Goal: Task Accomplishment & Management: Use online tool/utility

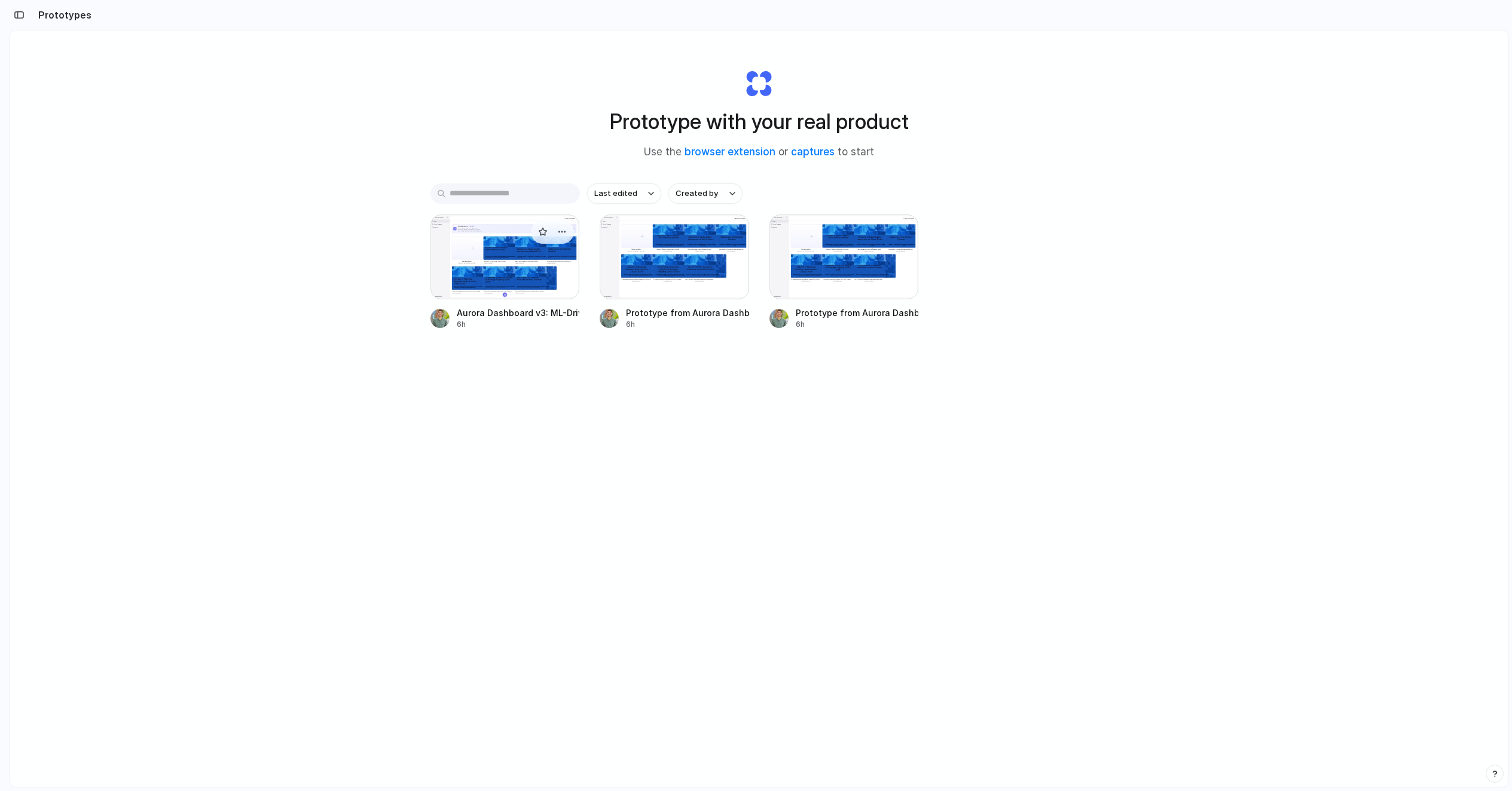
click at [460, 271] on div at bounding box center [505, 256] width 150 height 84
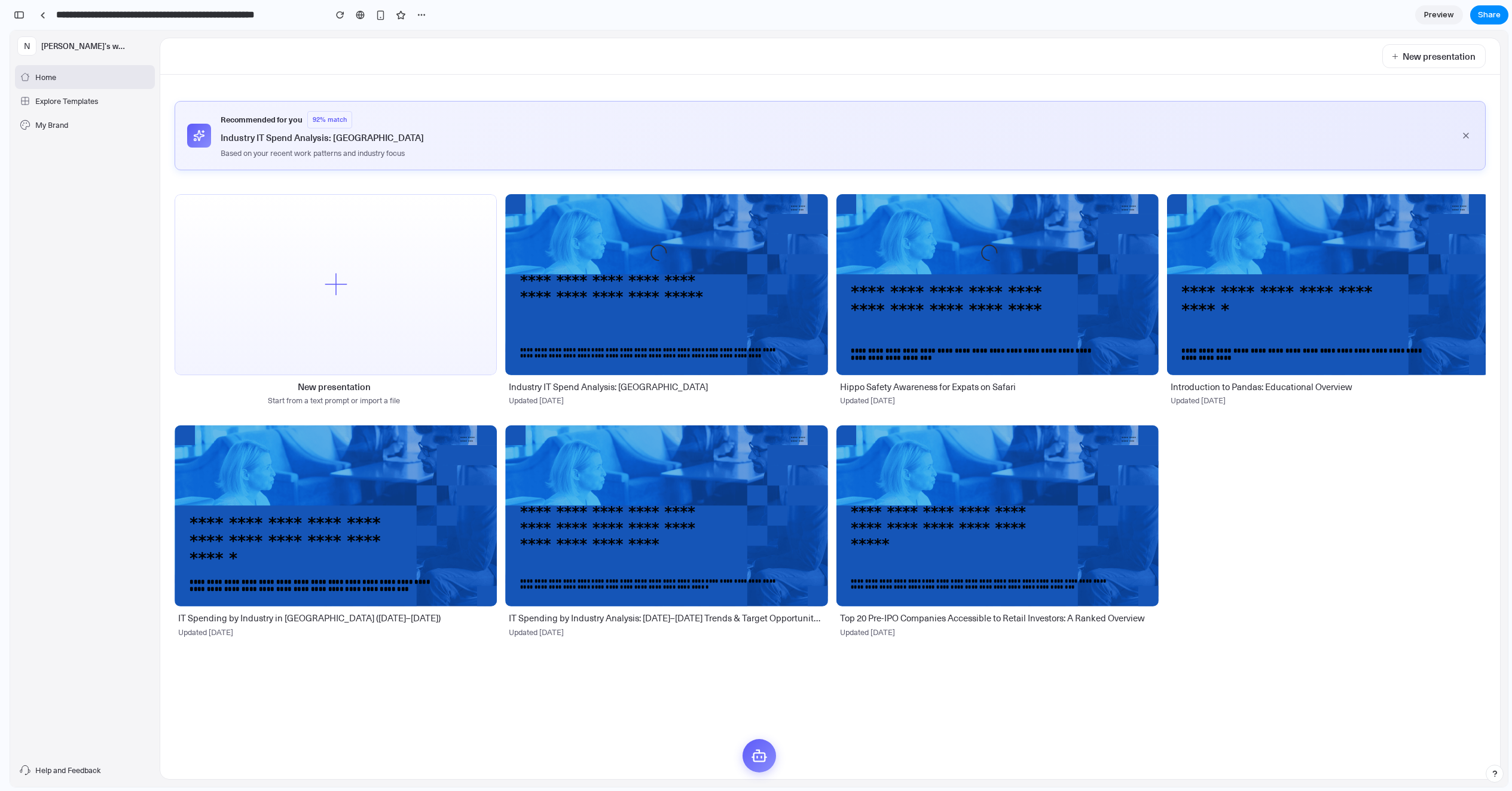
click at [254, 118] on span "Recommended for you" at bounding box center [262, 120] width 82 height 14
click at [1468, 140] on button at bounding box center [1466, 135] width 14 height 14
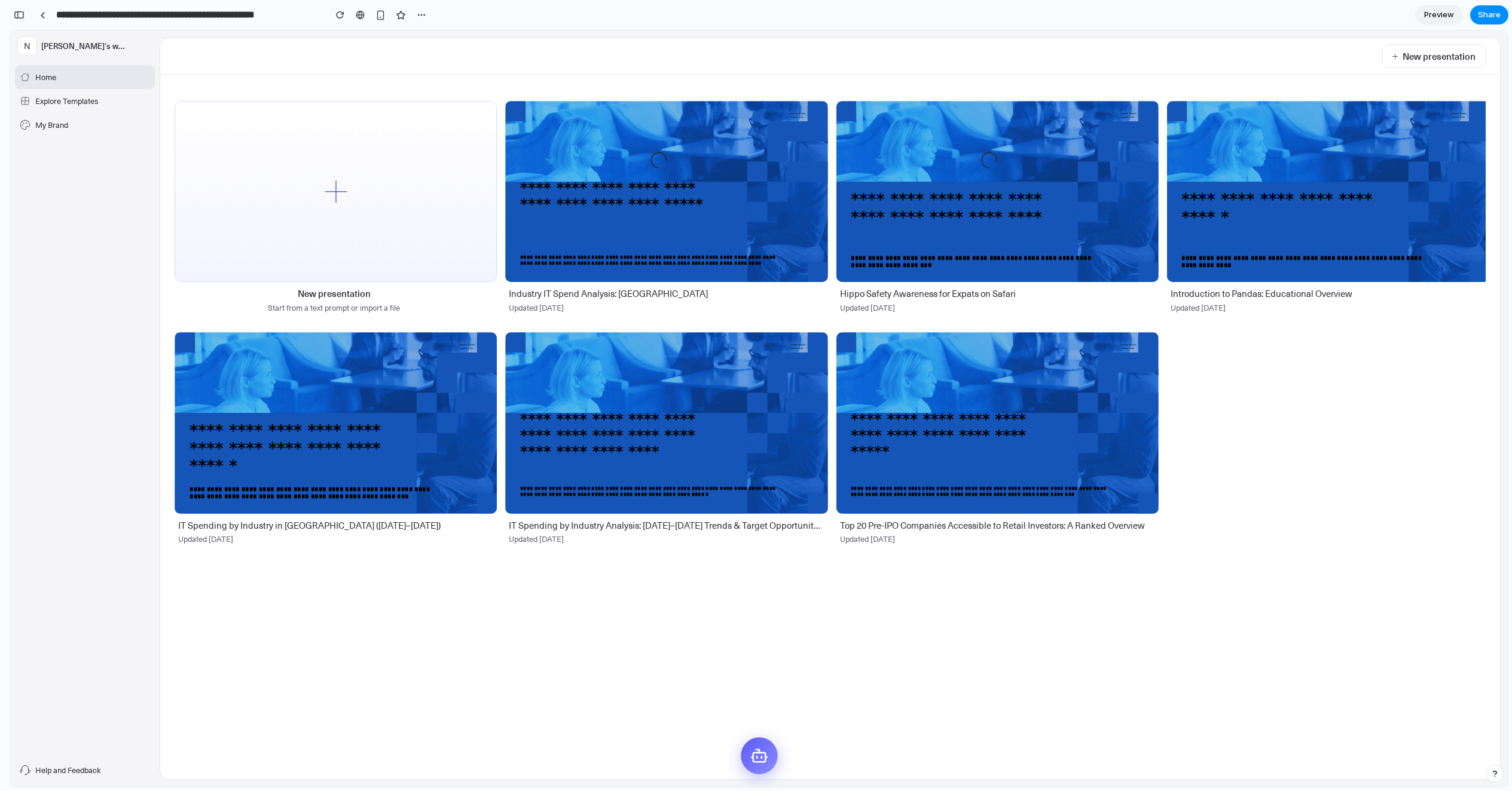
click at [770, 756] on button at bounding box center [760, 756] width 37 height 37
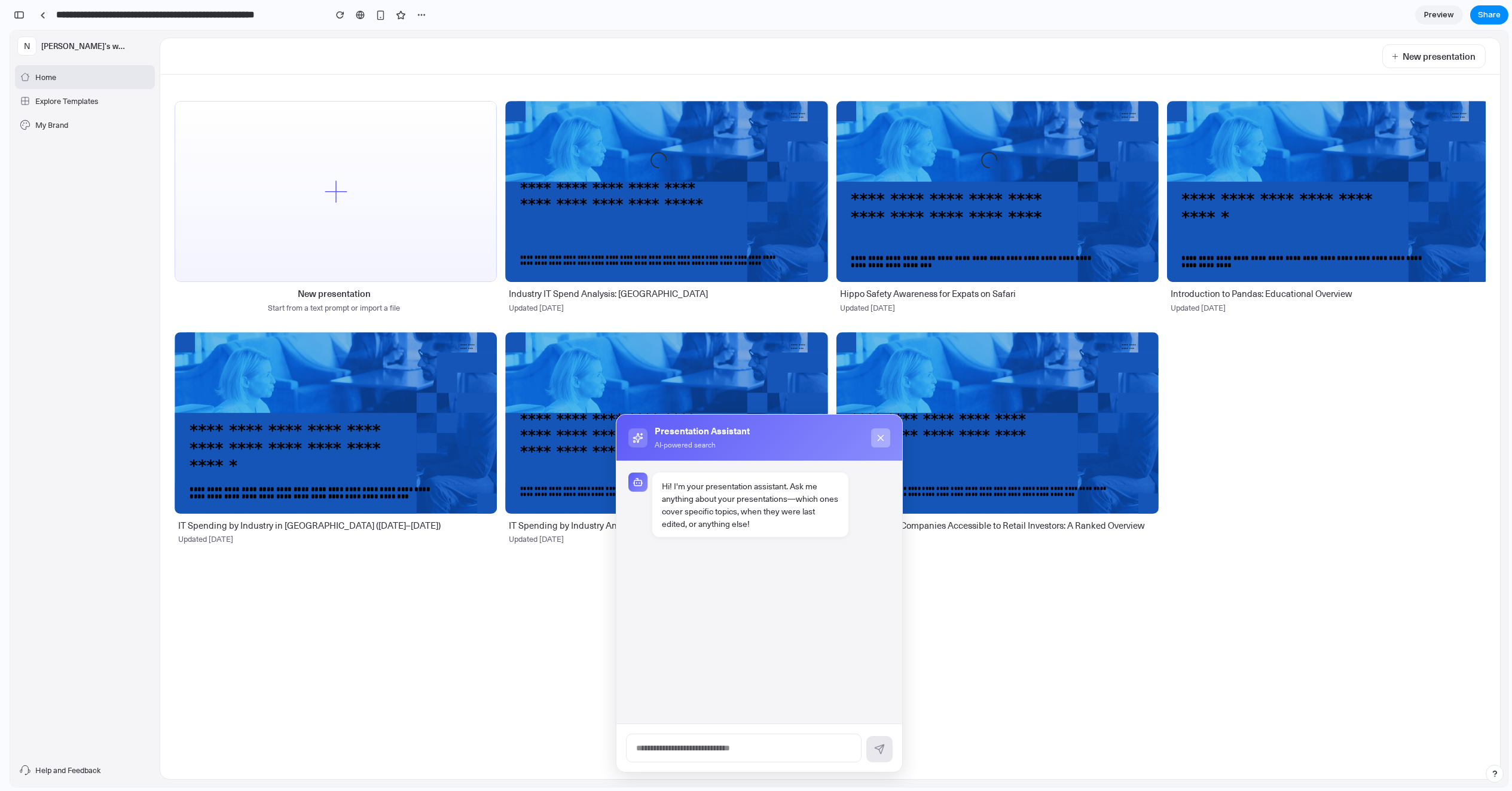
click at [878, 434] on icon at bounding box center [881, 438] width 11 height 11
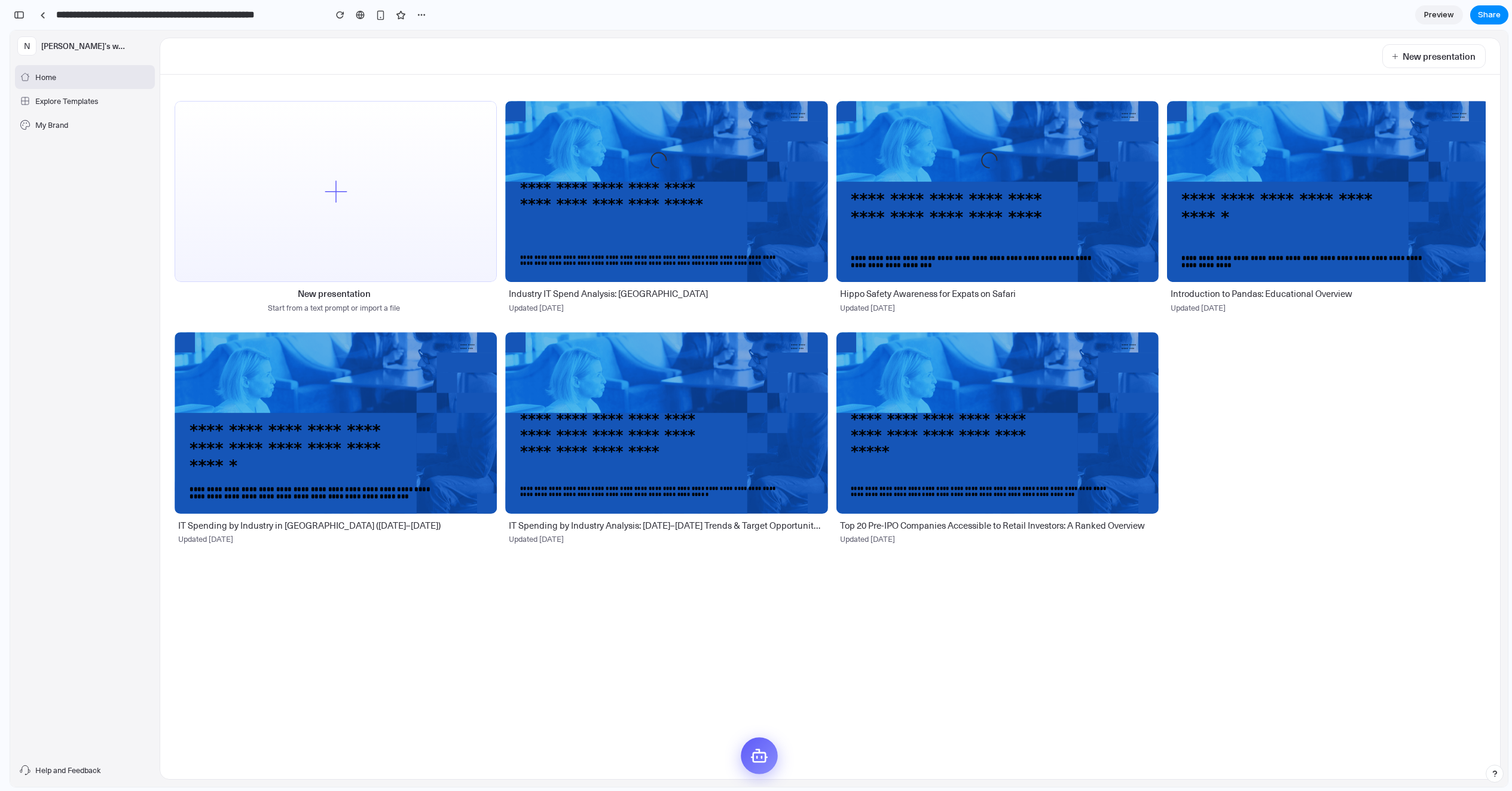
click at [768, 762] on icon at bounding box center [759, 757] width 19 height 19
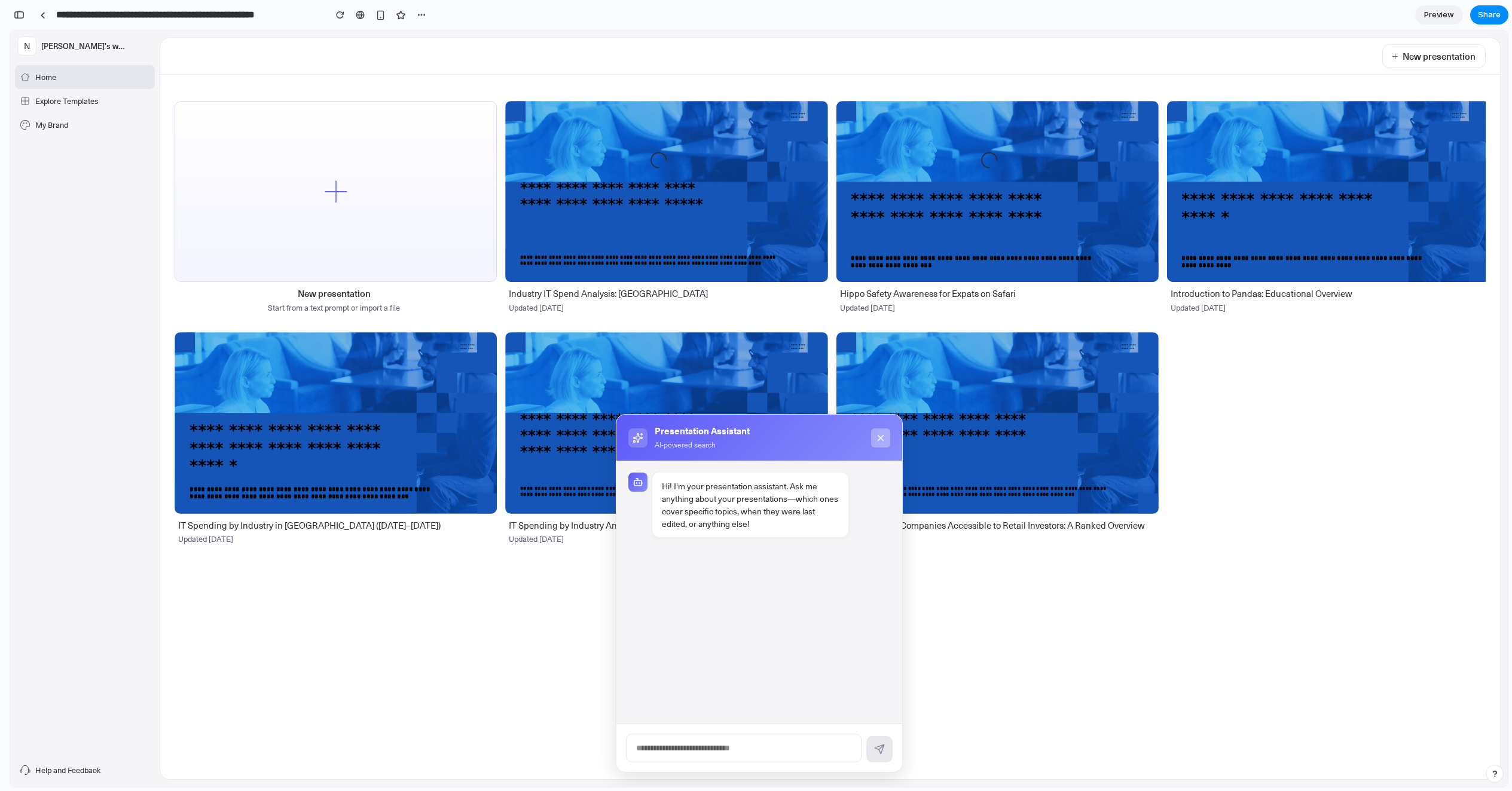
click at [880, 443] on icon at bounding box center [881, 438] width 11 height 11
